Goal: Information Seeking & Learning: Learn about a topic

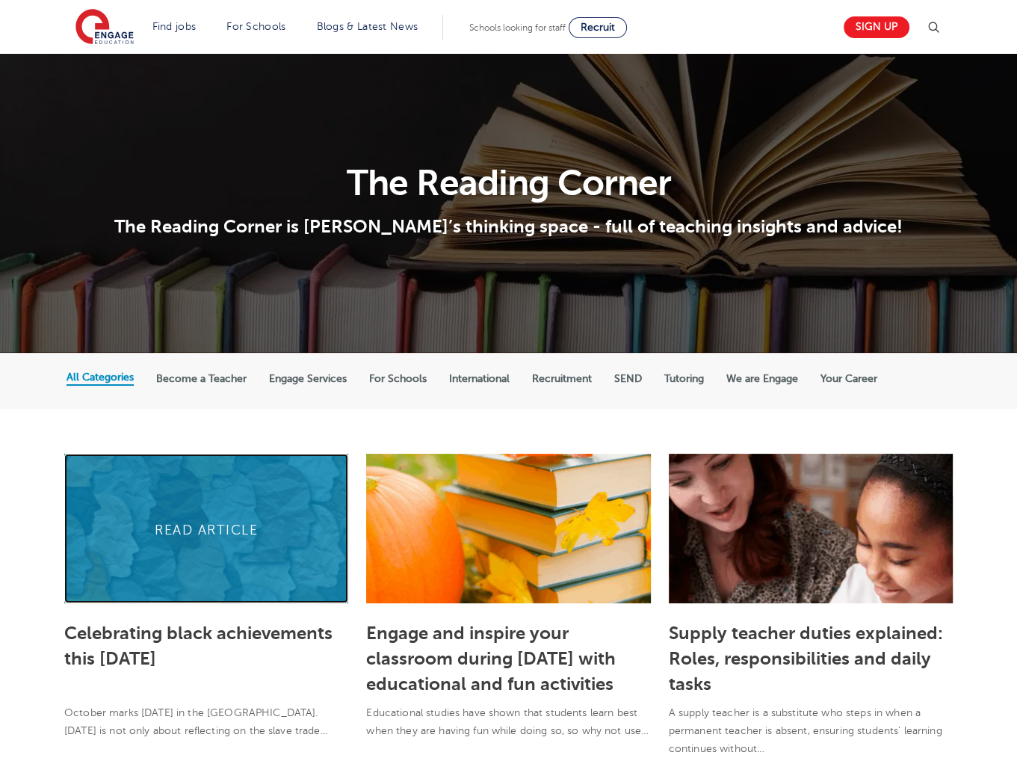
click at [236, 551] on link at bounding box center [206, 528] width 284 height 149
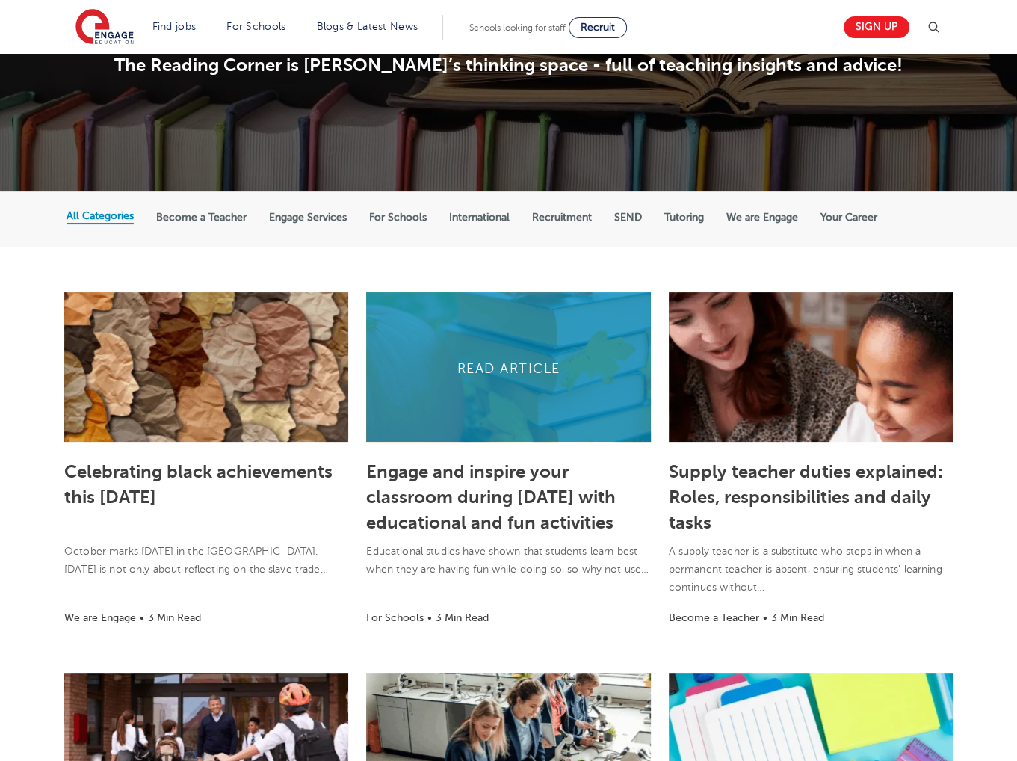
scroll to position [224, 0]
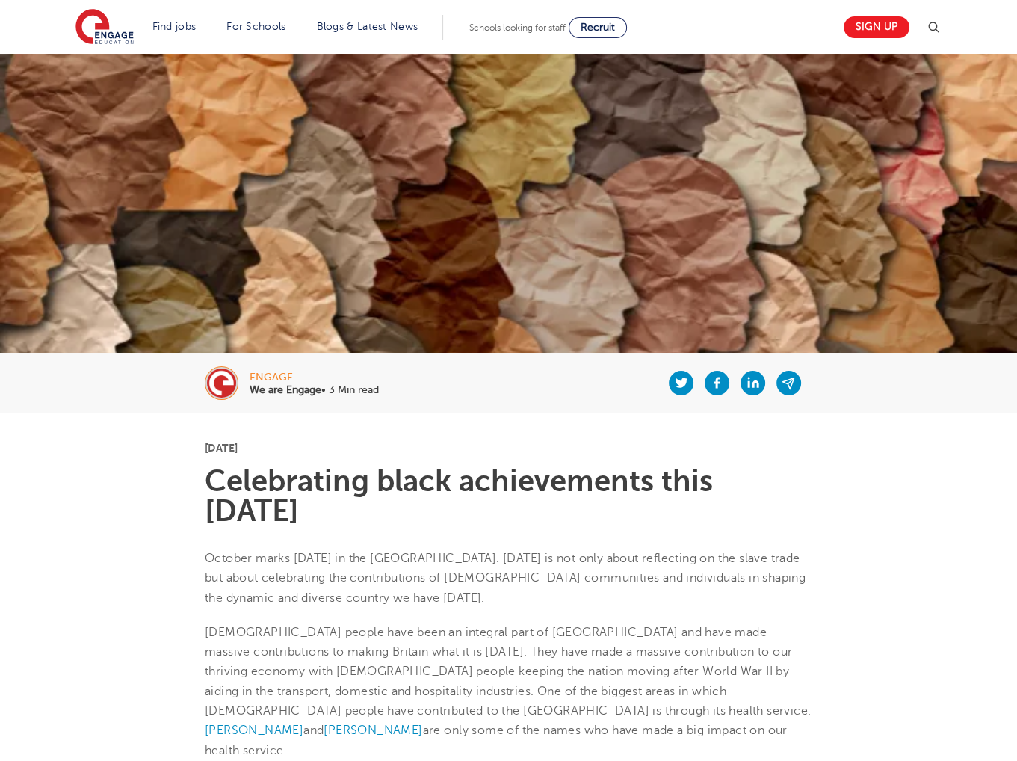
click at [433, 508] on h1 "Celebrating black achievements this [DATE]" at bounding box center [508, 496] width 607 height 60
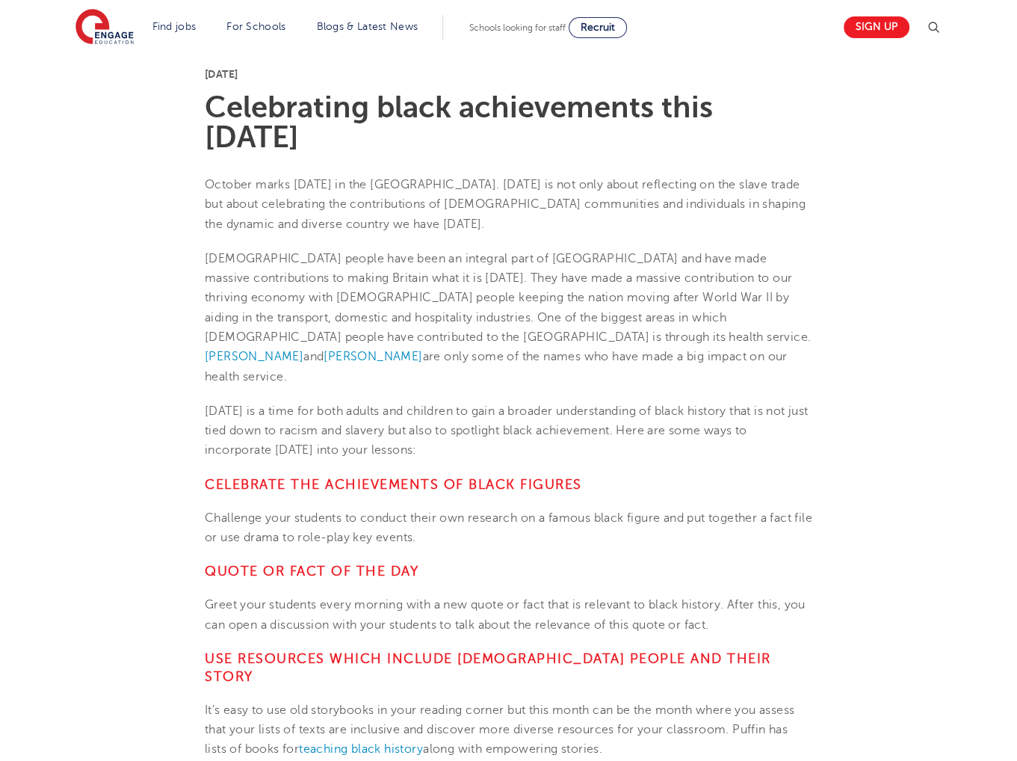
scroll to position [299, 0]
